Goal: Find contact information: Find contact information

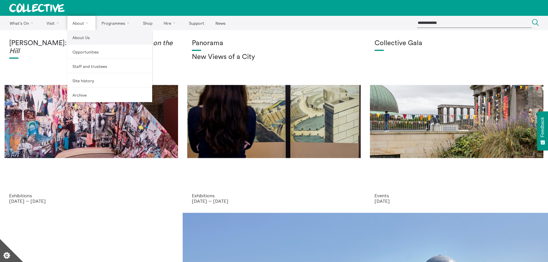
click at [77, 37] on link "About Us" at bounding box center [109, 37] width 85 height 14
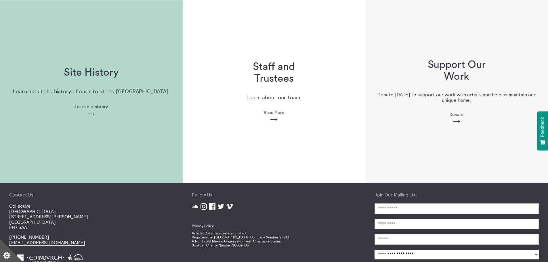
scroll to position [191, 0]
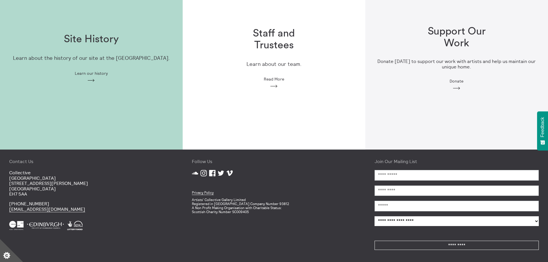
click at [277, 83] on div "Staff and Trustees Learn about our team. Read More Arrow" at bounding box center [274, 58] width 183 height 80
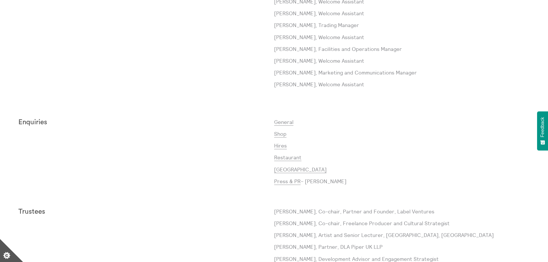
scroll to position [460, 0]
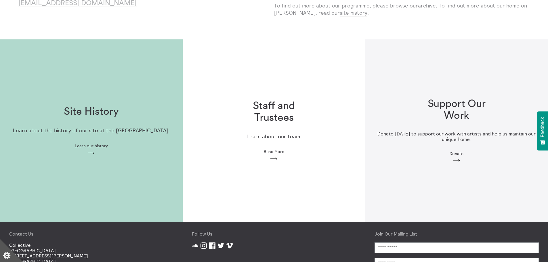
scroll to position [191, 0]
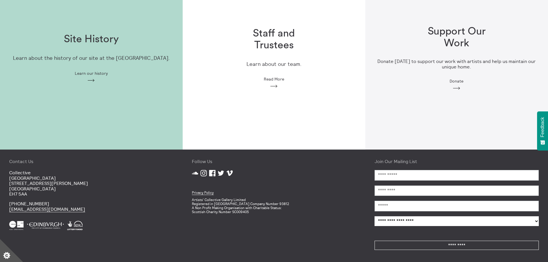
click at [23, 172] on p "[GEOGRAPHIC_DATA] [STREET_ADDRESS][PERSON_NAME]" at bounding box center [91, 183] width 164 height 26
click at [20, 172] on p "[GEOGRAPHIC_DATA] [STREET_ADDRESS][PERSON_NAME]" at bounding box center [91, 183] width 164 height 26
copy p "Collective"
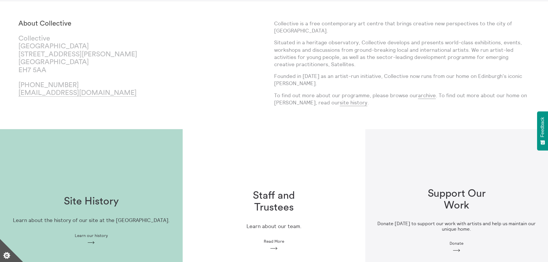
scroll to position [0, 0]
